Goal: Transaction & Acquisition: Purchase product/service

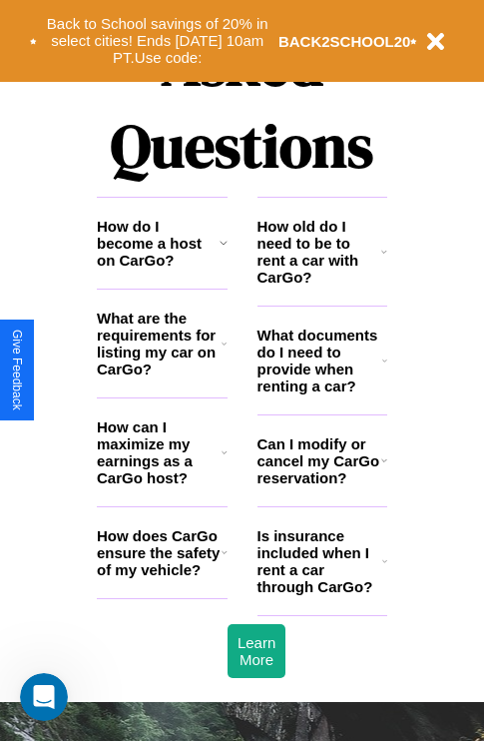
scroll to position [2419, 0]
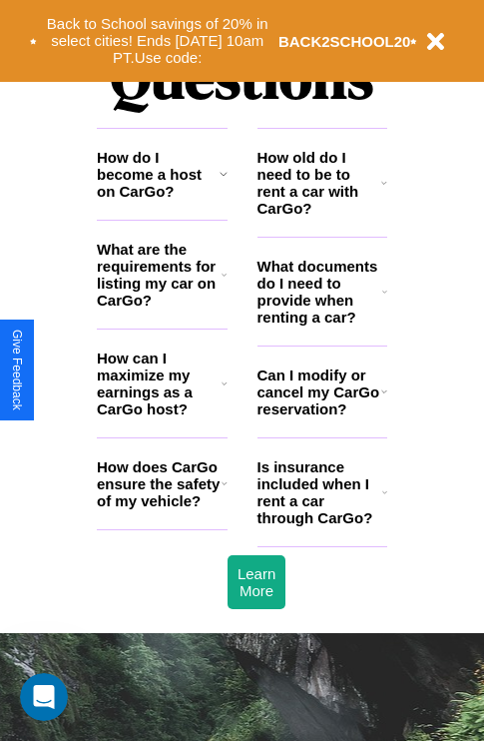
click at [224, 391] on icon at bounding box center [225, 383] width 6 height 16
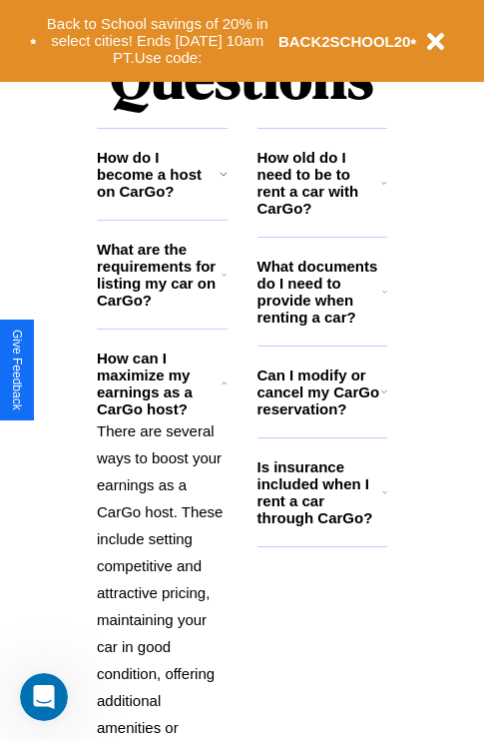
click at [223, 182] on icon at bounding box center [224, 174] width 8 height 16
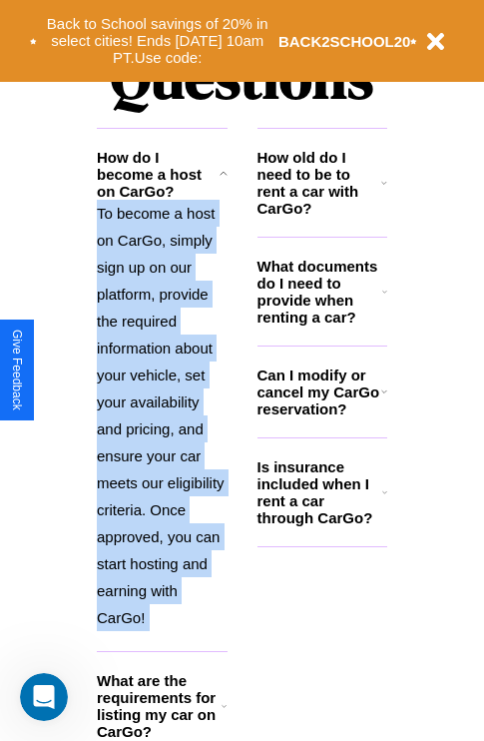
scroll to position [3065, 0]
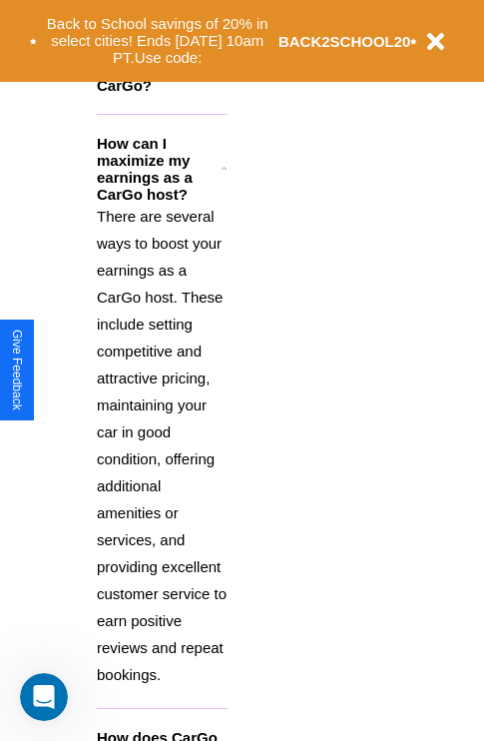
click at [162, 443] on p "There are several ways to boost your earnings as a CarGo host. These include se…" at bounding box center [162, 445] width 131 height 485
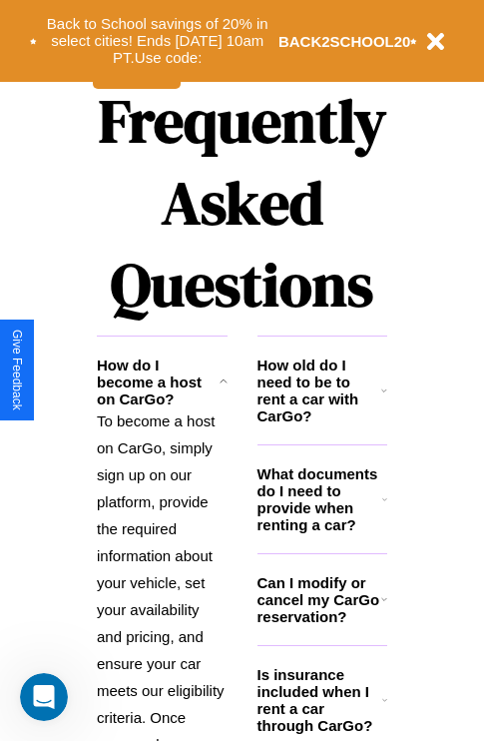
click at [384, 708] on icon at bounding box center [384, 700] width 5 height 16
click at [321, 422] on h3 "How old do I need to be to rent a car with CarGo?" at bounding box center [320, 390] width 125 height 68
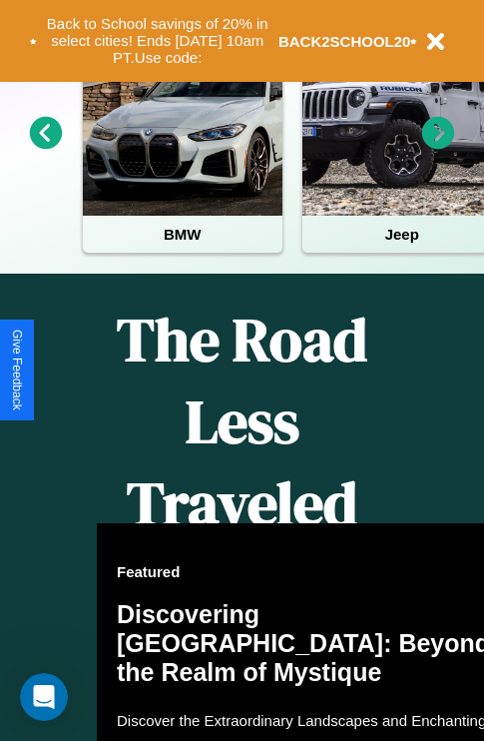
scroll to position [0, 0]
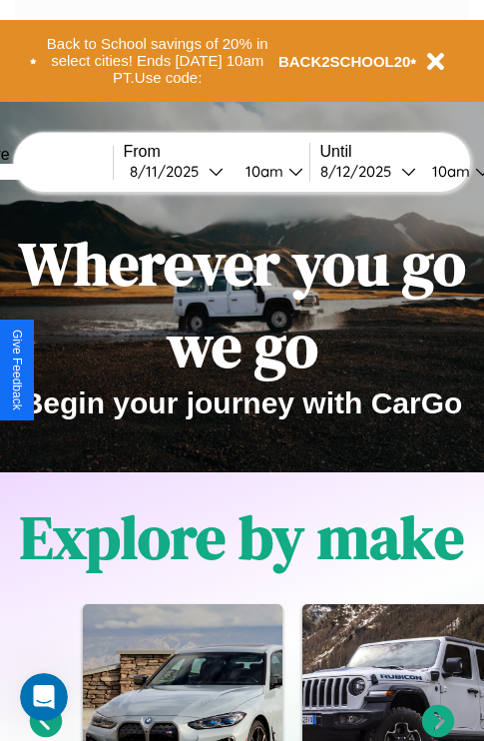
click at [68, 171] on input "text" at bounding box center [38, 172] width 150 height 16
type input "******"
click at [200, 171] on div "8 / 11 / 2025" at bounding box center [169, 171] width 79 height 19
select select "*"
select select "****"
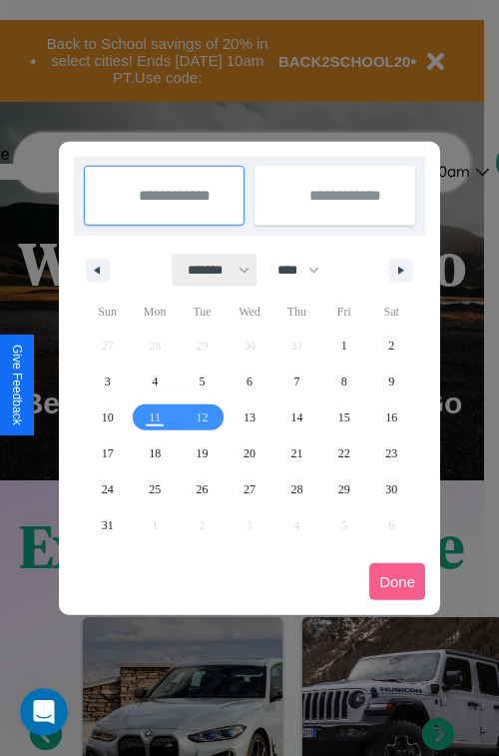
click at [210, 270] on select "******* ******** ***** ***** *** **** **** ****** ********* ******* ******** **…" at bounding box center [215, 270] width 85 height 33
select select "*"
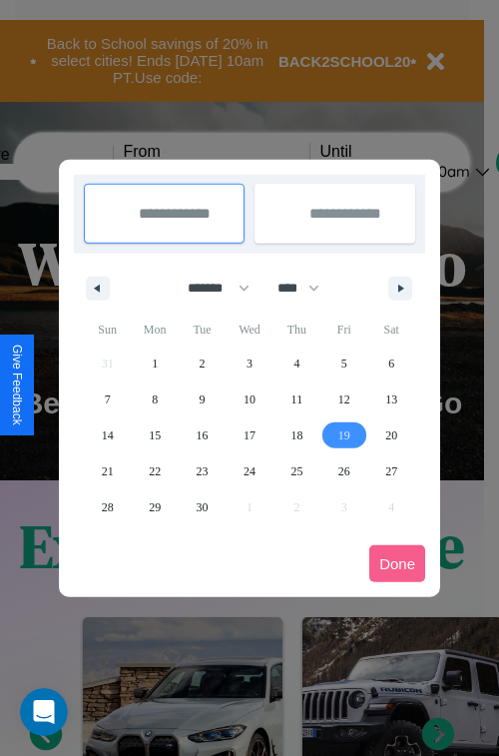
click at [343, 434] on span "19" at bounding box center [344, 435] width 12 height 36
type input "**********"
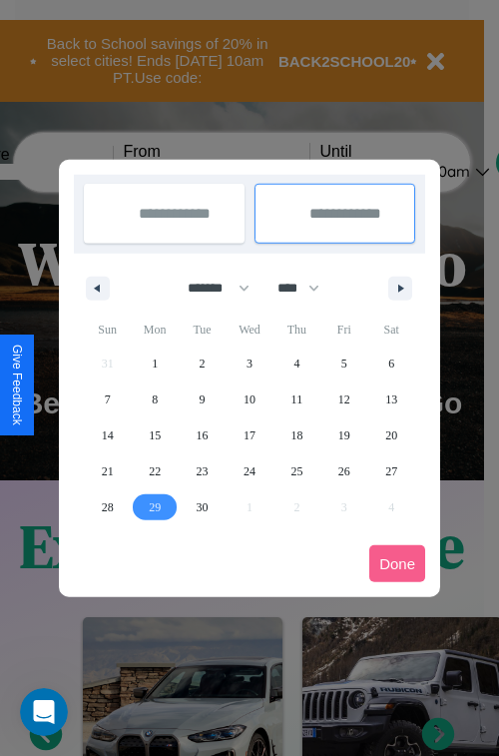
click at [155, 506] on span "29" at bounding box center [155, 507] width 12 height 36
type input "**********"
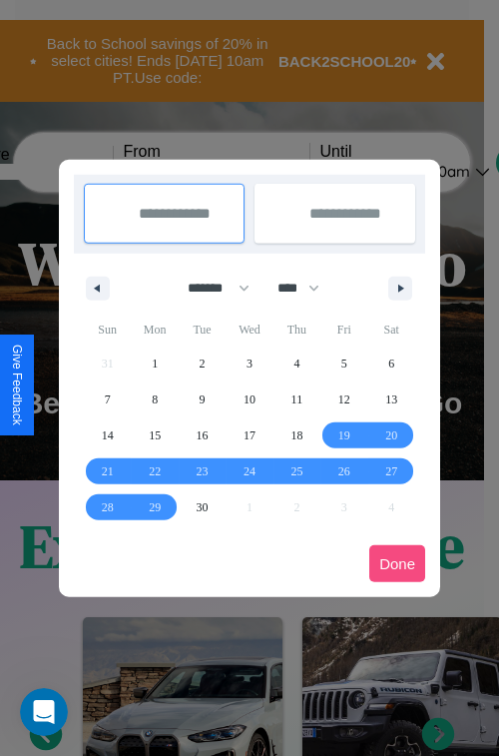
click at [397, 563] on button "Done" at bounding box center [397, 563] width 56 height 37
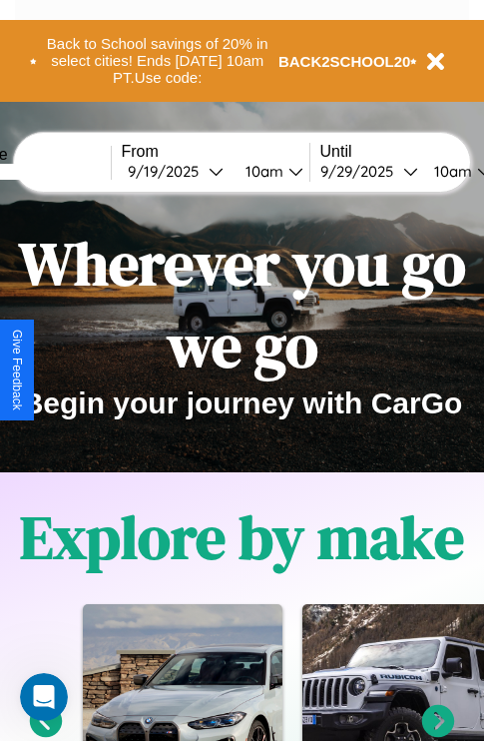
click at [286, 171] on div "10am" at bounding box center [262, 171] width 53 height 19
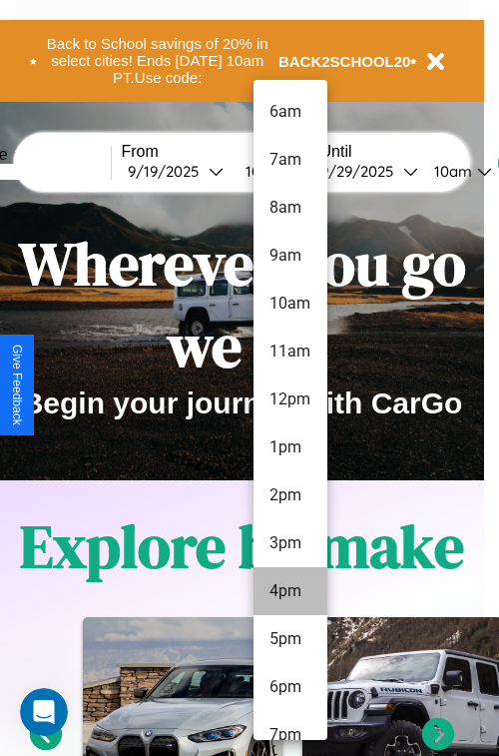
click at [290, 591] on li "4pm" at bounding box center [291, 591] width 74 height 48
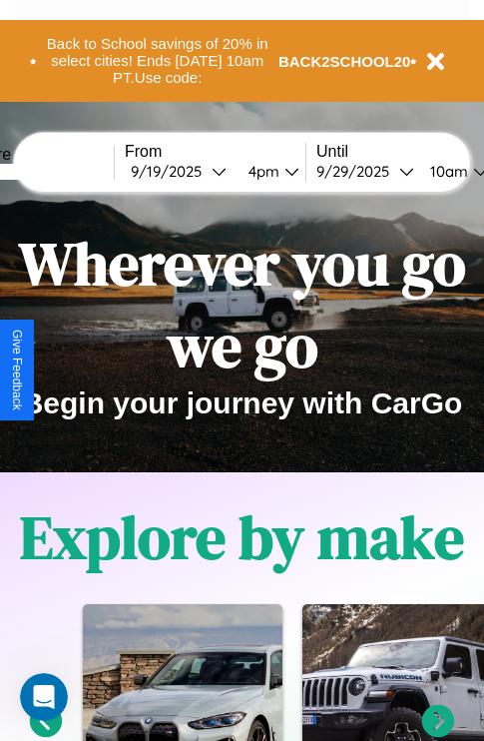
scroll to position [0, 73]
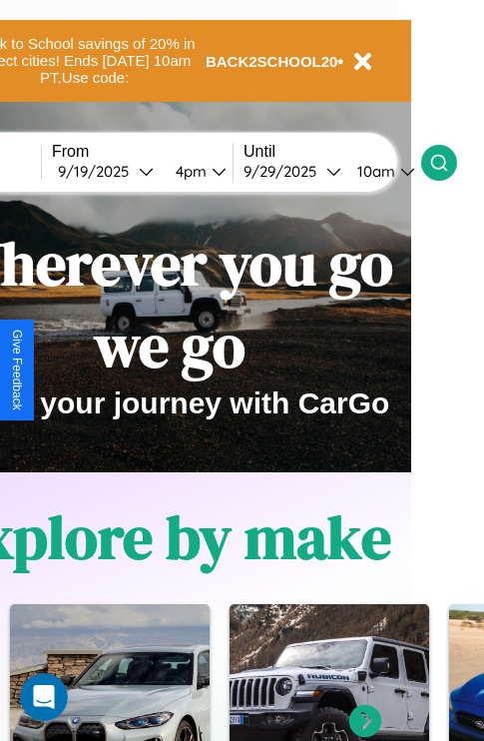
click at [449, 162] on icon at bounding box center [439, 163] width 20 height 20
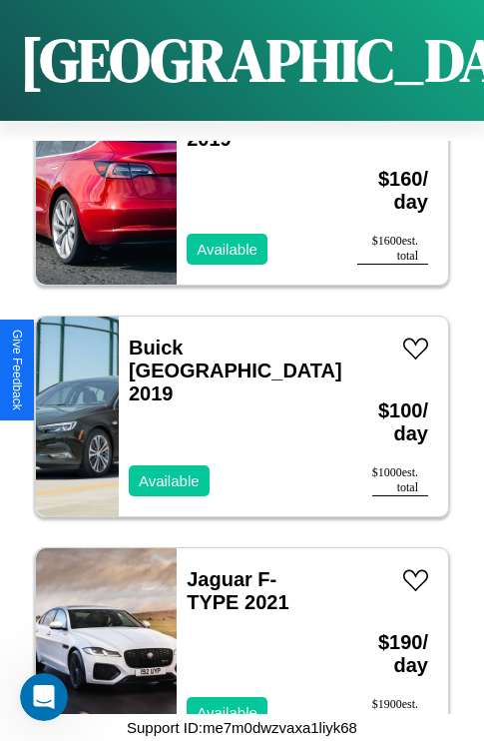
scroll to position [7950, 0]
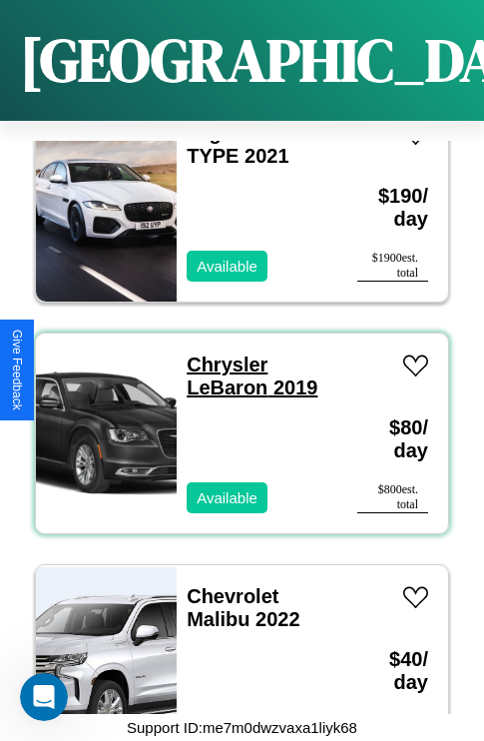
click at [221, 353] on link "Chrysler LeBaron 2019" at bounding box center [252, 375] width 131 height 45
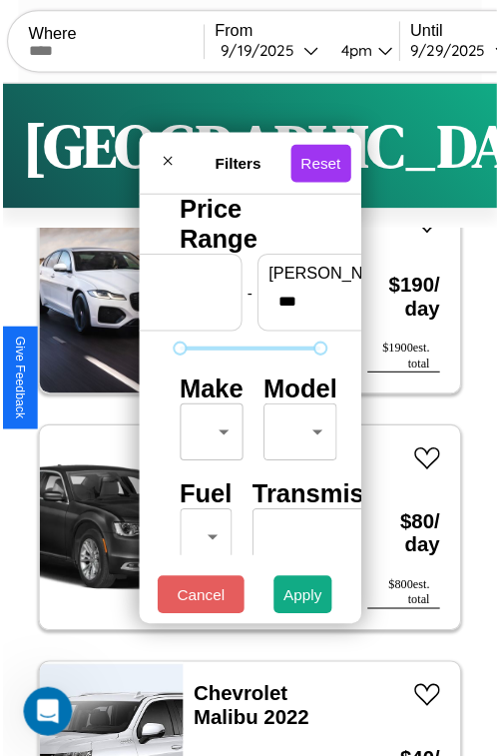
scroll to position [59, 0]
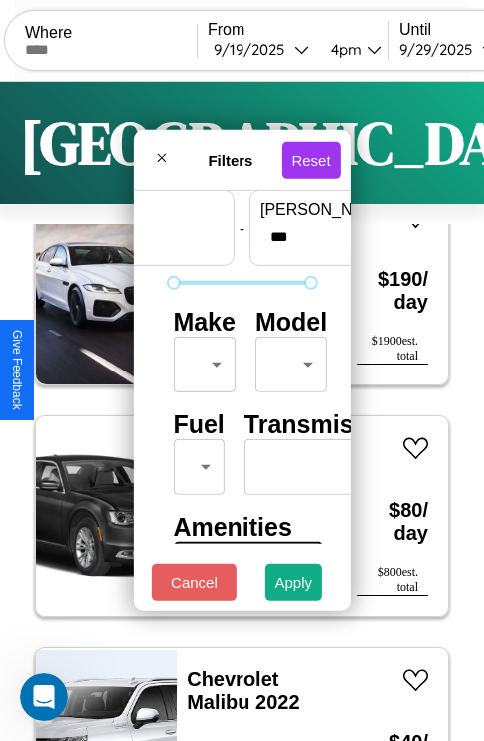
click at [201, 359] on body "CarGo Where From 9 / 19 / 2025 4pm Until 9 / 29 / 2025 10am Become a Host Login…" at bounding box center [242, 412] width 484 height 824
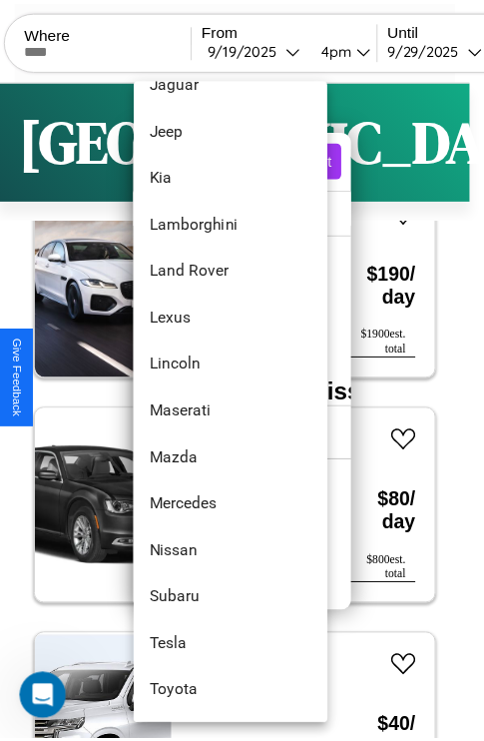
scroll to position [1044, 0]
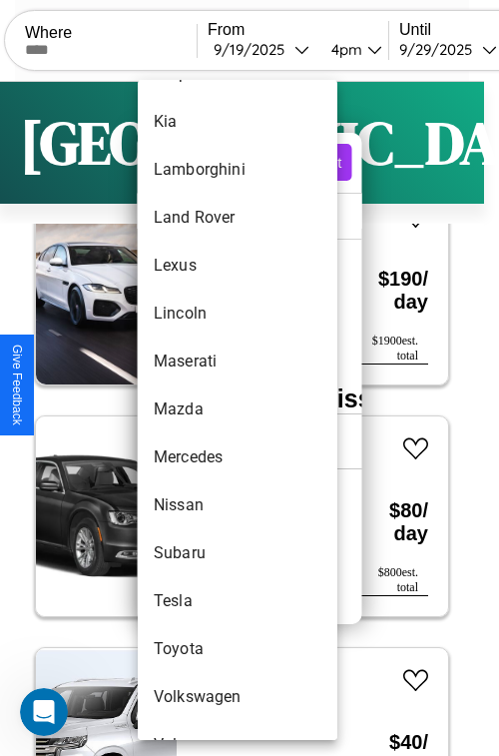
click at [200, 409] on li "Mazda" at bounding box center [238, 409] width 200 height 48
type input "*****"
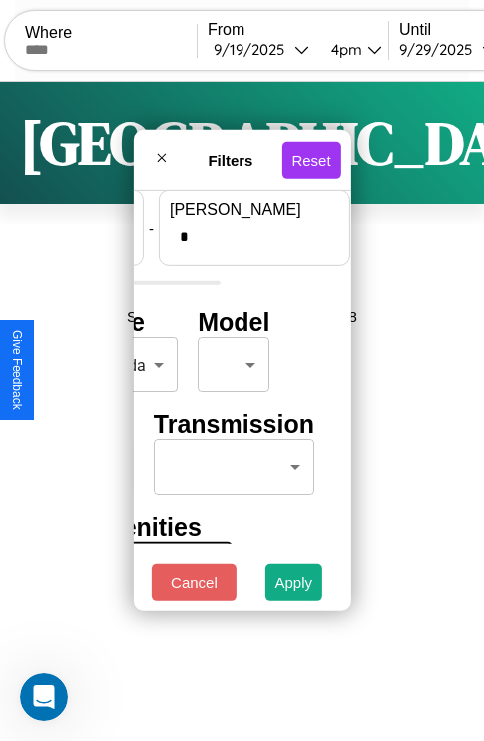
scroll to position [0, 0]
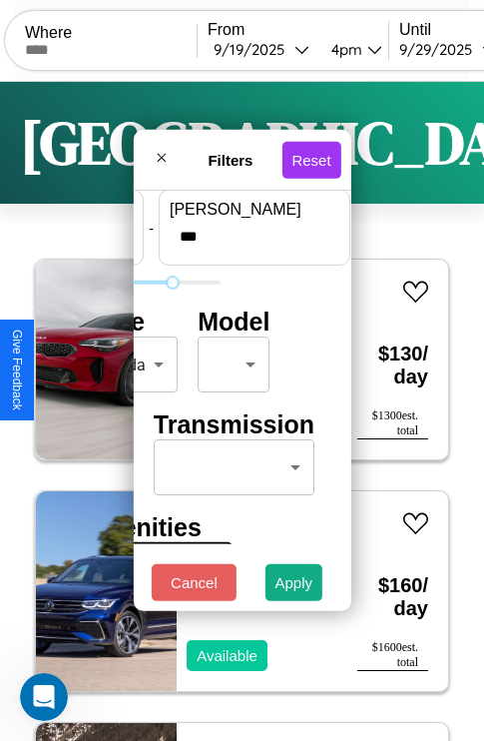
type input "***"
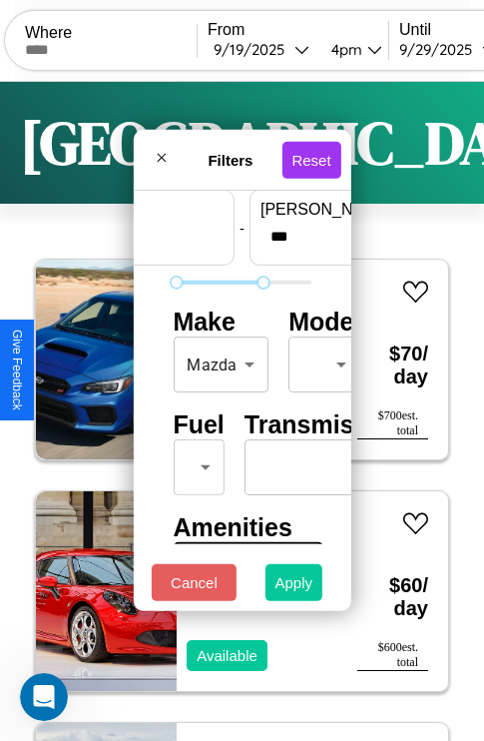
type input "**"
click at [295, 587] on button "Apply" at bounding box center [295, 582] width 58 height 37
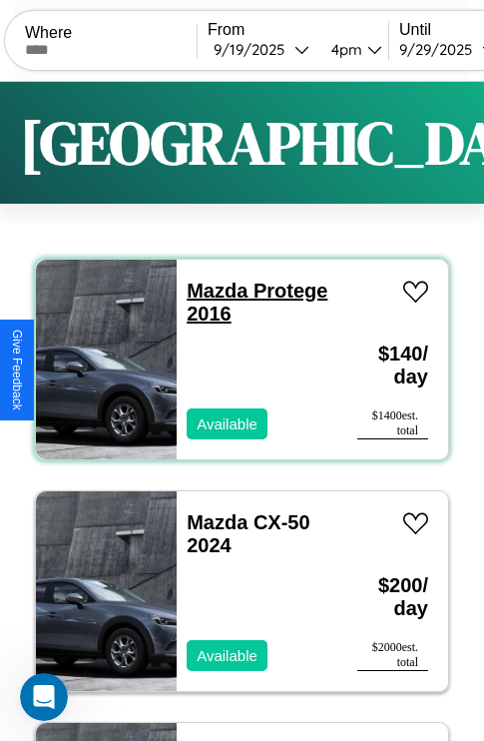
click at [211, 291] on link "Mazda Protege 2016" at bounding box center [257, 302] width 141 height 45
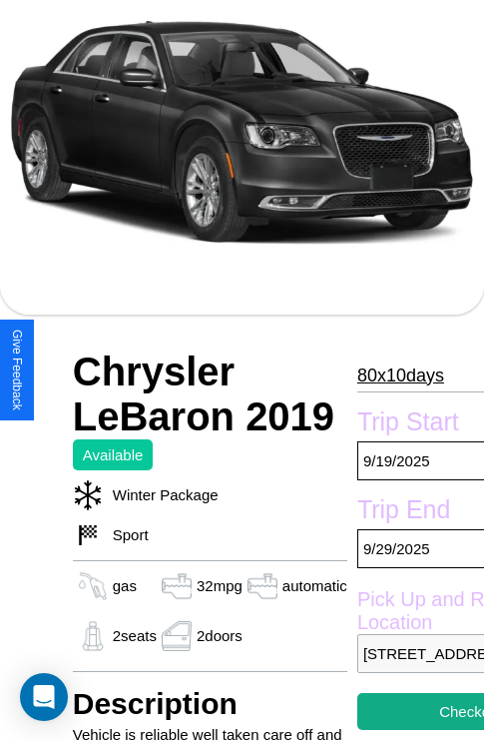
scroll to position [135, 0]
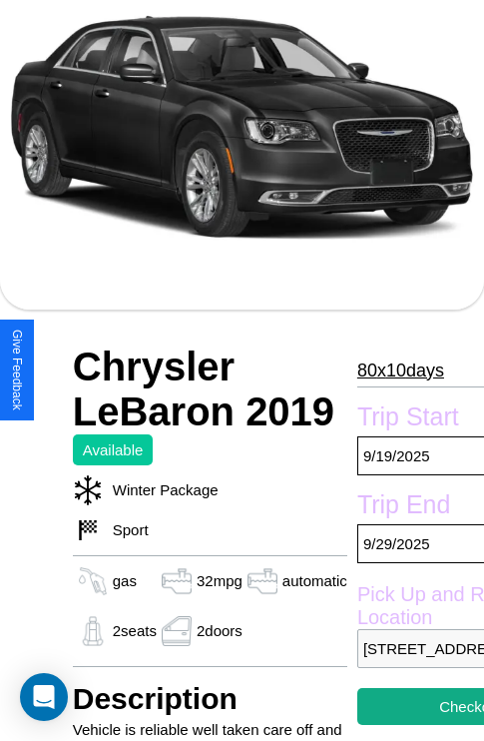
click at [391, 369] on p "80 x 10 days" at bounding box center [400, 370] width 87 height 32
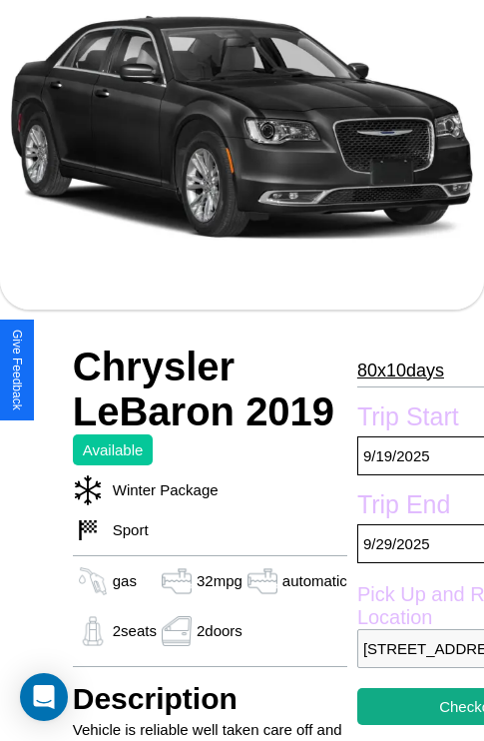
click at [391, 369] on p "80 x 10 days" at bounding box center [400, 370] width 87 height 32
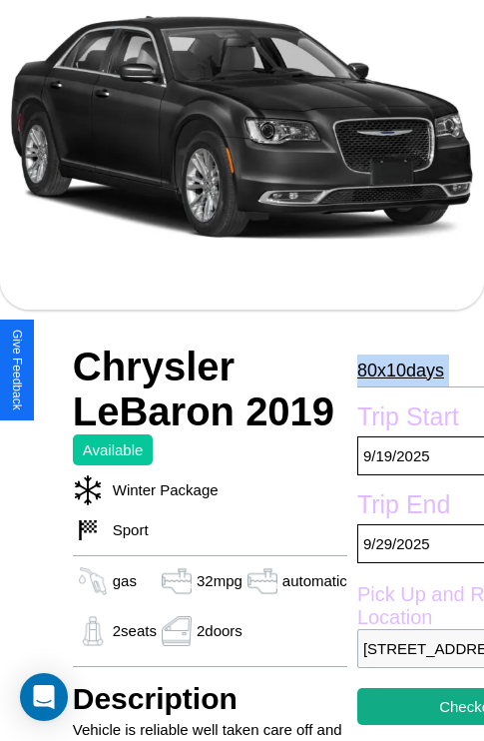
click at [391, 369] on p "80 x 10 days" at bounding box center [400, 370] width 87 height 32
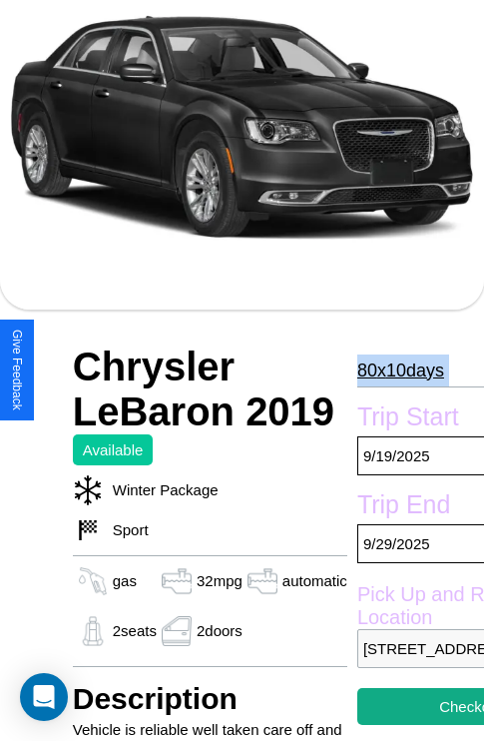
click at [391, 369] on p "80 x 10 days" at bounding box center [400, 370] width 87 height 32
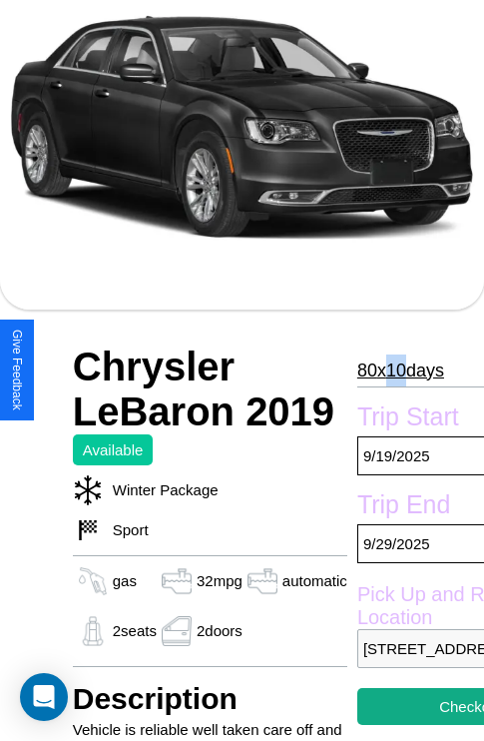
click at [391, 369] on p "80 x 10 days" at bounding box center [400, 370] width 87 height 32
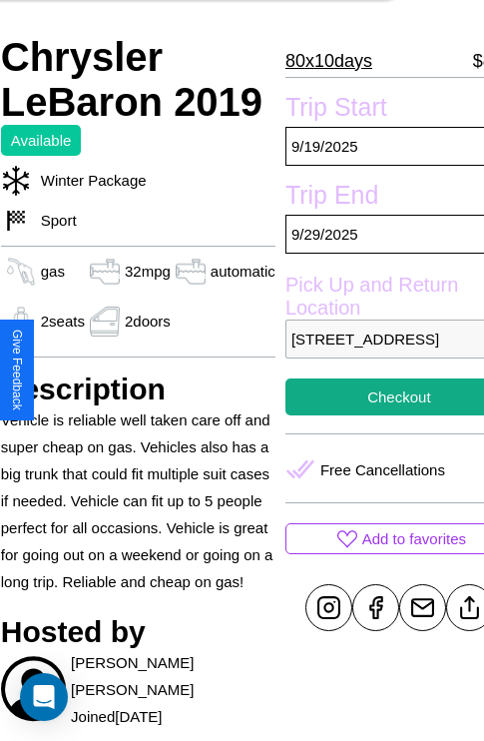
scroll to position [498, 84]
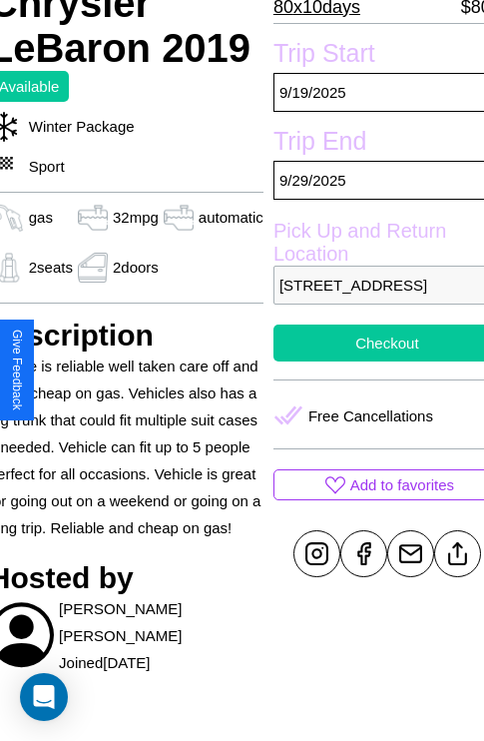
click at [370, 361] on button "Checkout" at bounding box center [388, 342] width 228 height 37
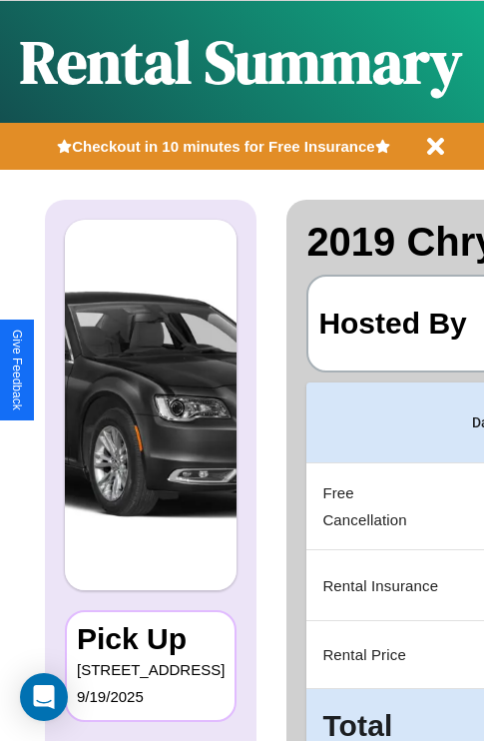
scroll to position [0, 377]
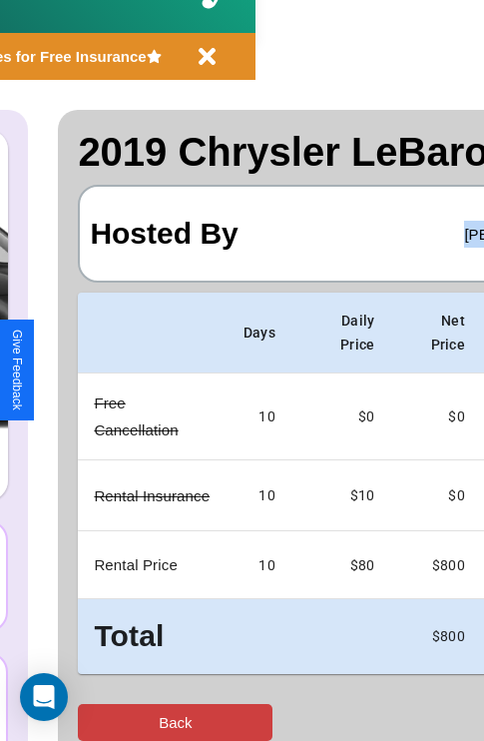
click at [97, 722] on button "Back" at bounding box center [175, 722] width 195 height 37
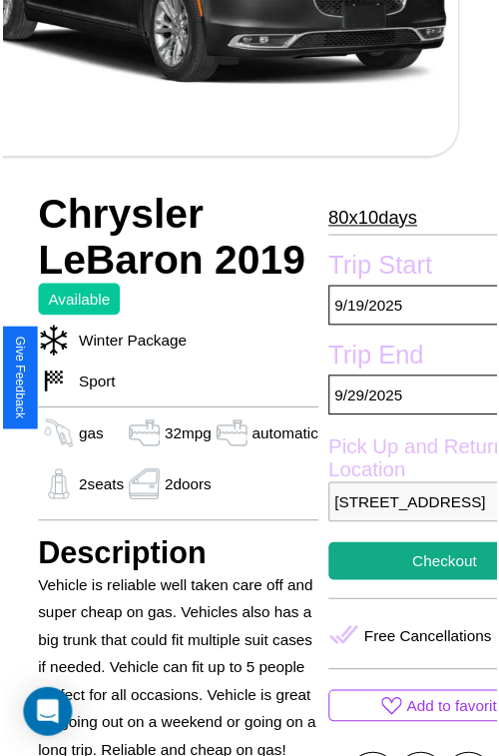
scroll to position [640, 84]
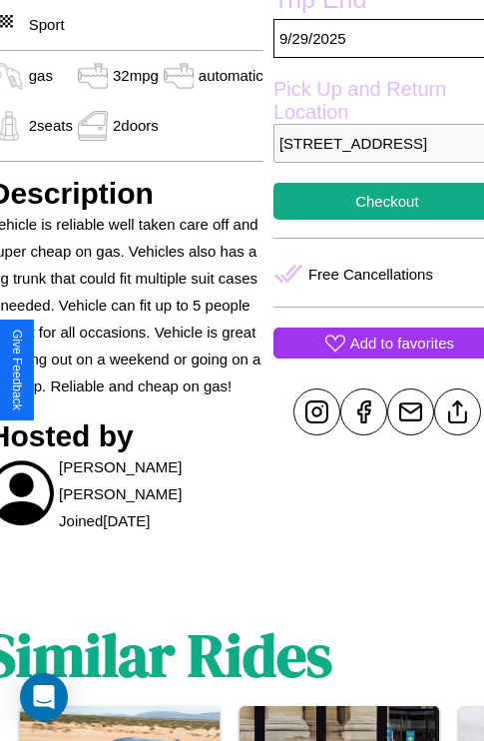
click at [370, 356] on p "Add to favorites" at bounding box center [402, 342] width 104 height 27
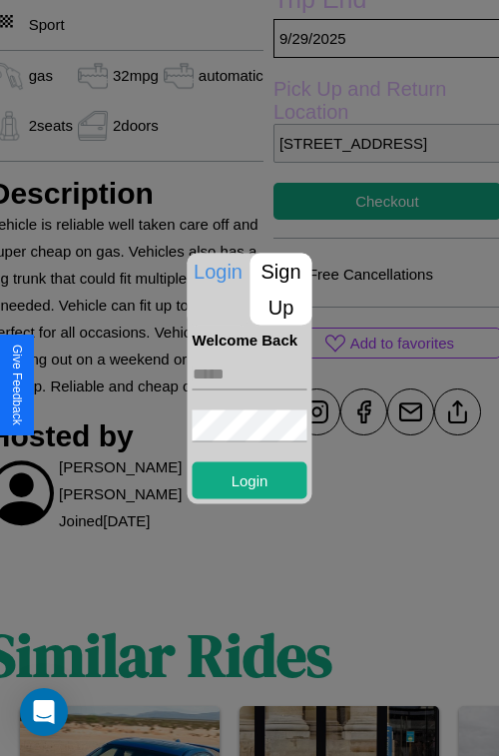
click at [281, 289] on p "Sign Up" at bounding box center [282, 289] width 62 height 72
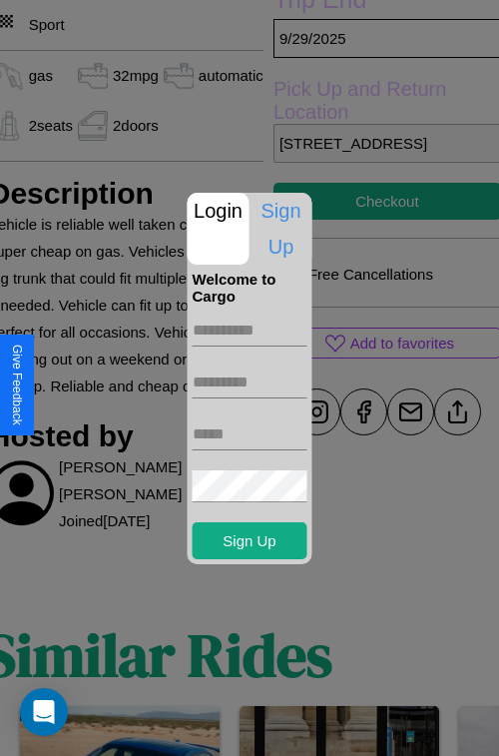
click at [250, 329] on input "text" at bounding box center [250, 331] width 115 height 32
type input "******"
click at [250, 381] on input "text" at bounding box center [250, 382] width 115 height 32
type input "******"
click at [250, 433] on input "text" at bounding box center [250, 434] width 115 height 32
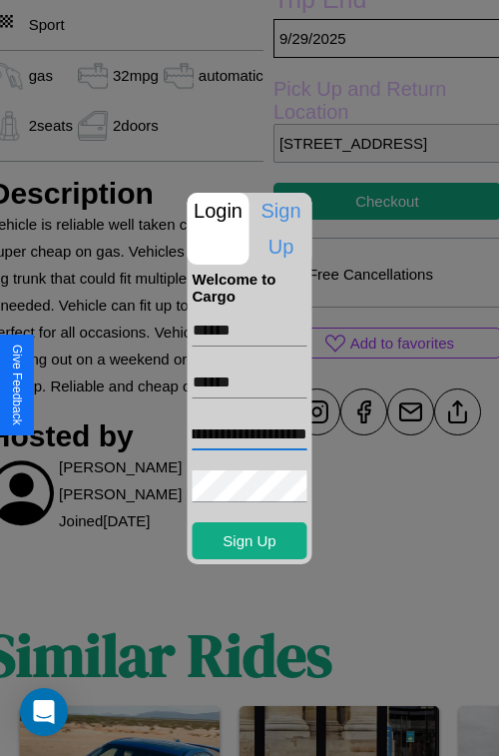
scroll to position [0, 85]
type input "**********"
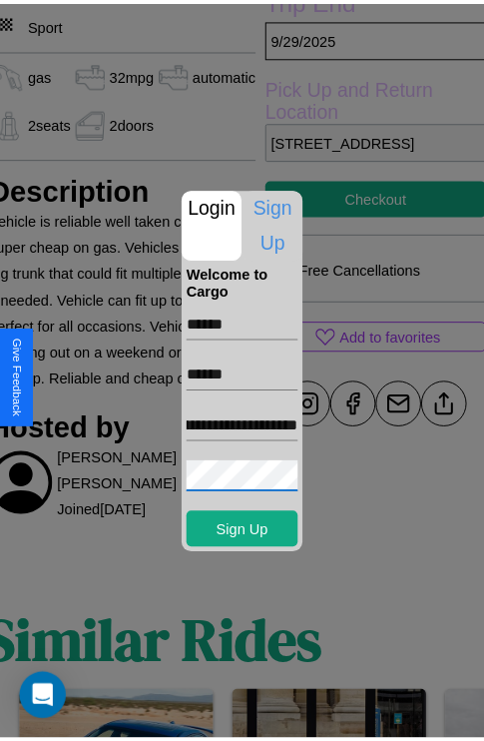
scroll to position [0, 0]
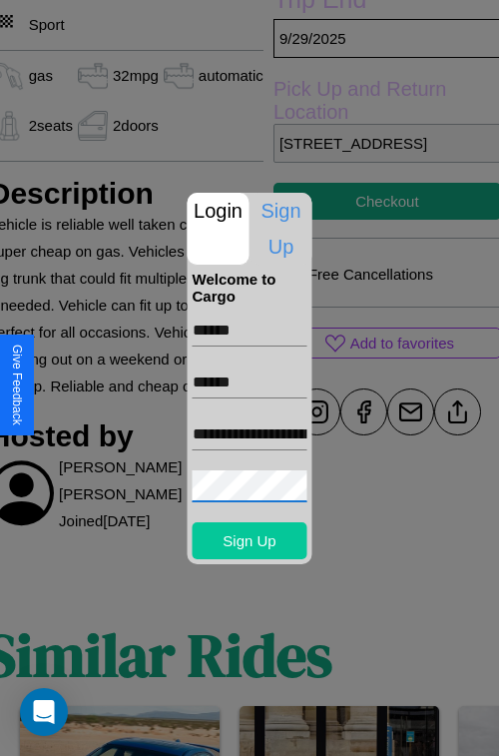
click at [250, 540] on button "Sign Up" at bounding box center [250, 540] width 115 height 37
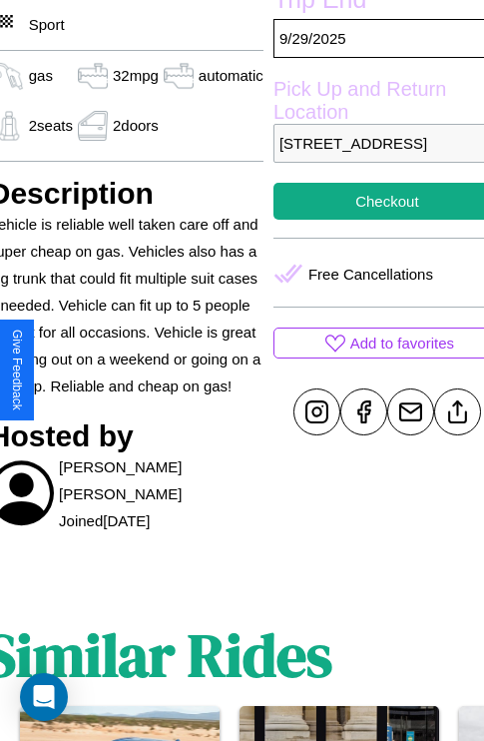
scroll to position [640, 84]
